Goal: Information Seeking & Learning: Learn about a topic

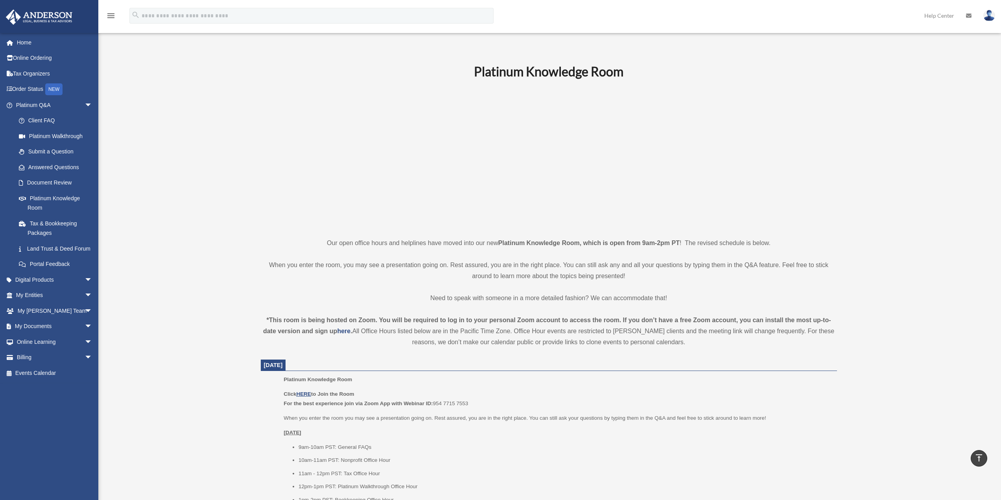
scroll to position [252, 0]
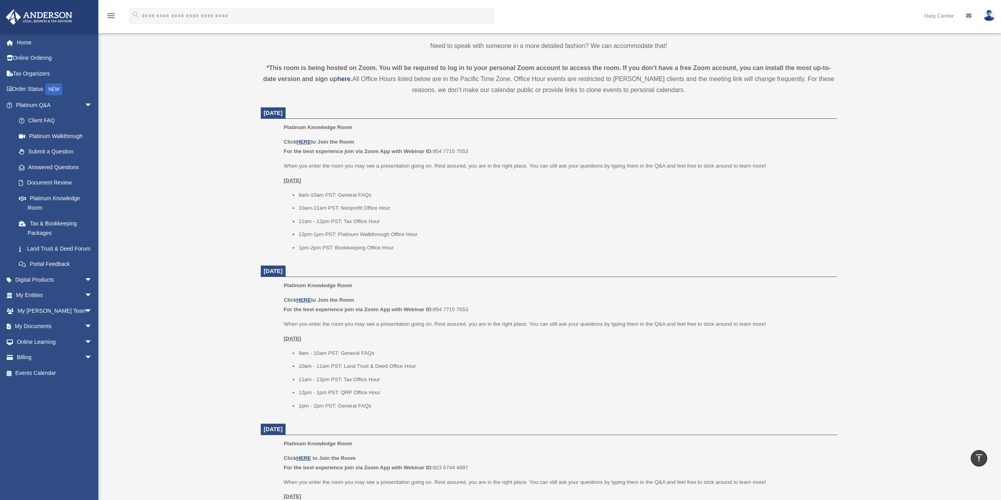
click at [476, 208] on li "10am-11am PST: Nonprofit Office Hour" at bounding box center [565, 207] width 533 height 9
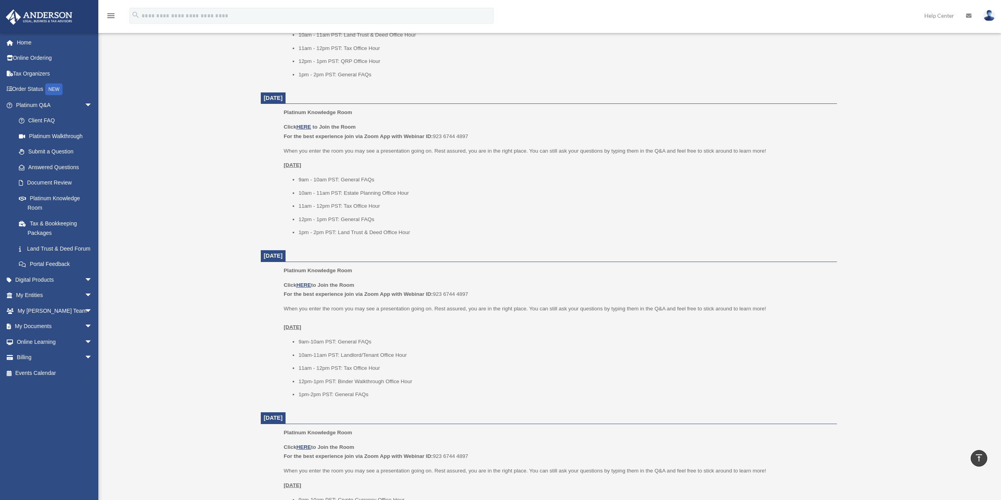
scroll to position [606, 0]
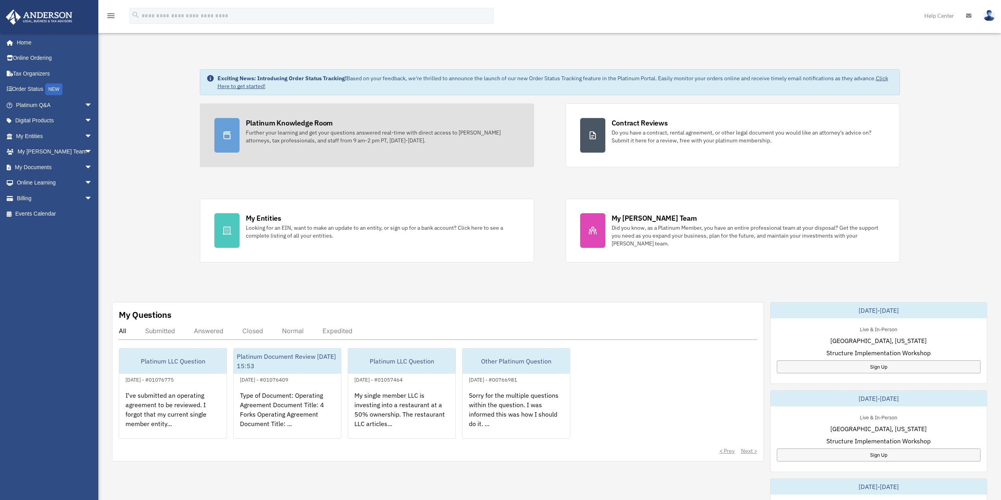
click at [278, 132] on div "Further your learning and get your questions answered real-time with direct acc…" at bounding box center [383, 137] width 274 height 16
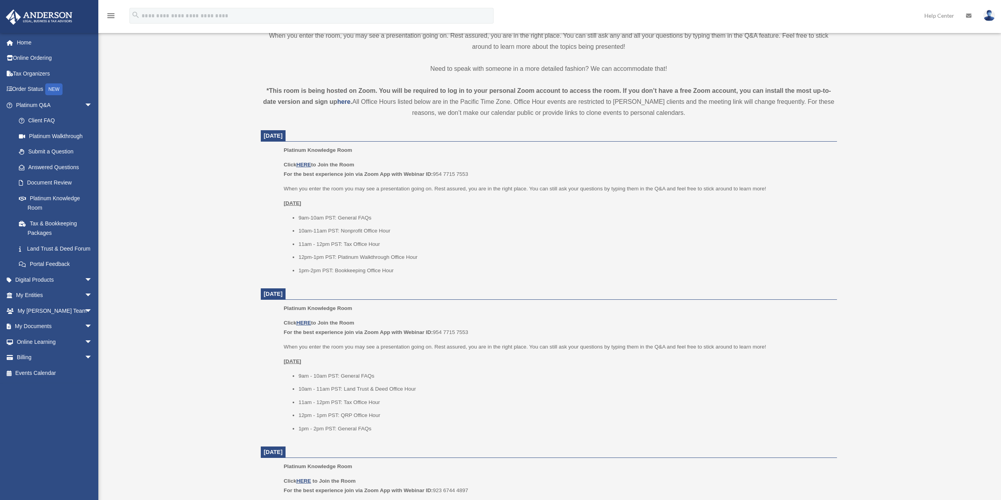
scroll to position [236, 0]
